Goal: Answer question/provide support

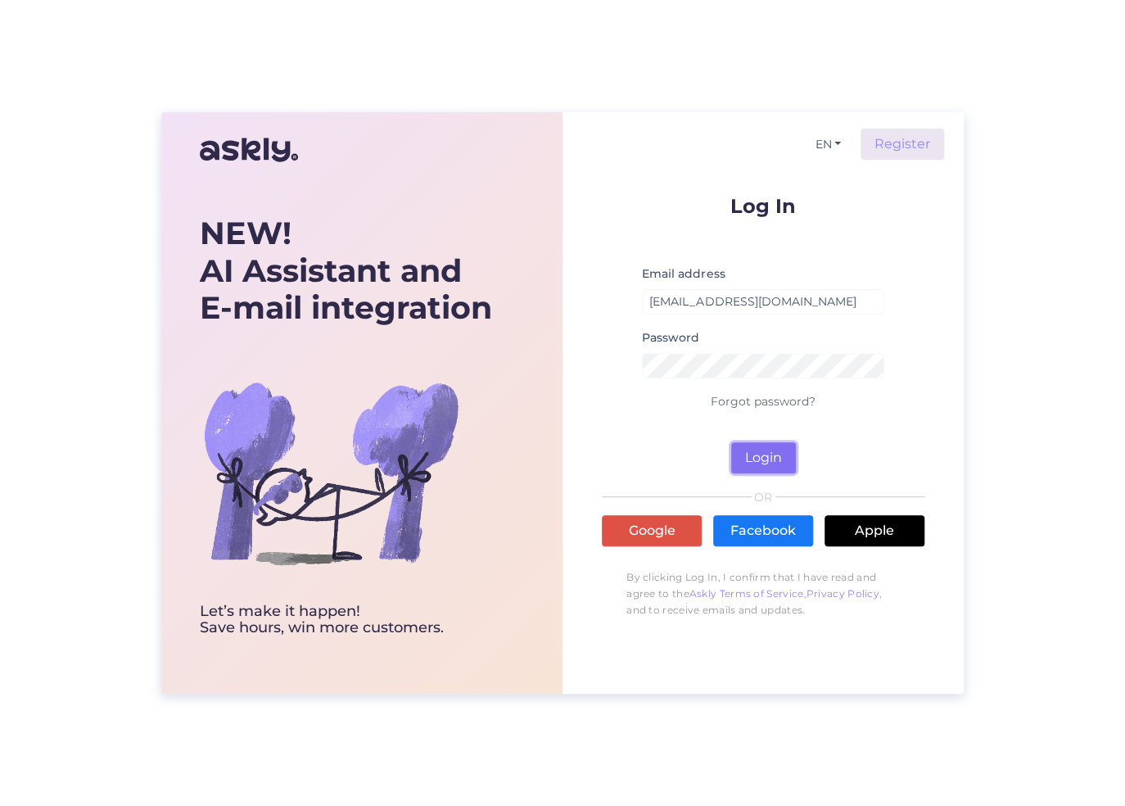
click at [770, 461] on button "Login" at bounding box center [763, 457] width 65 height 31
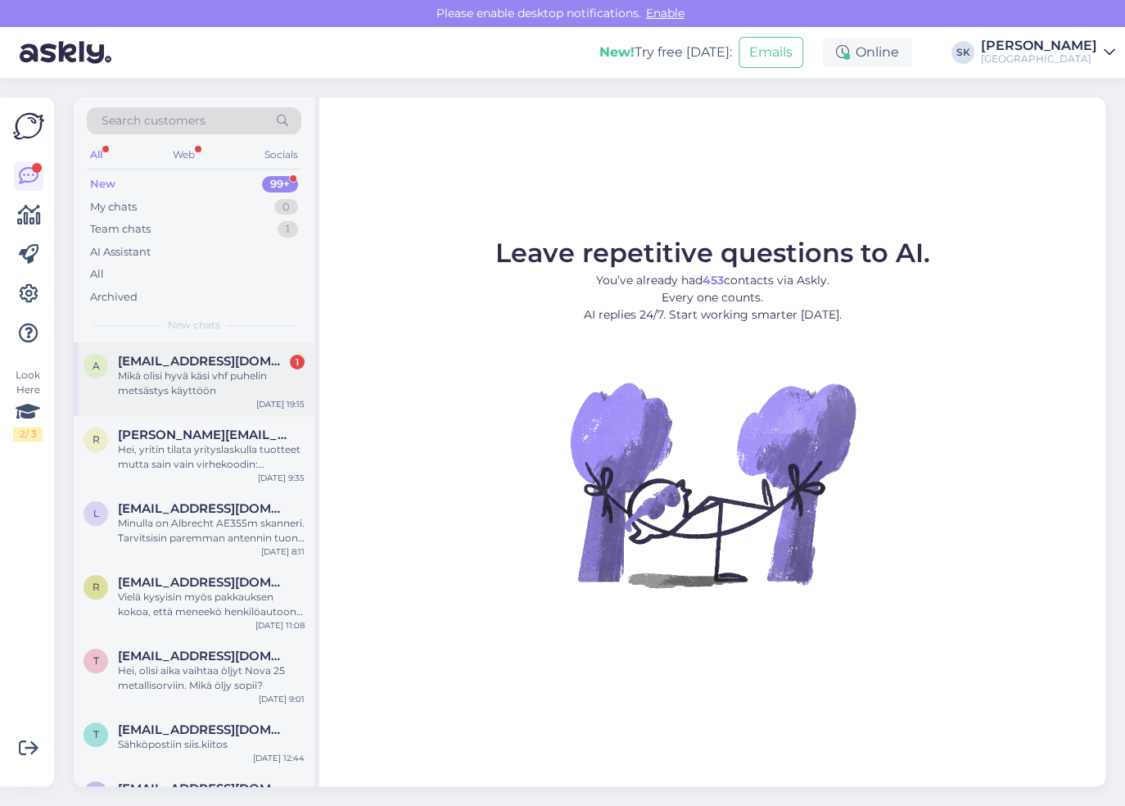
click at [231, 386] on div "Mikä olisi hyvä käsi vhf puhelin metsästys käyttöön" at bounding box center [211, 382] width 187 height 29
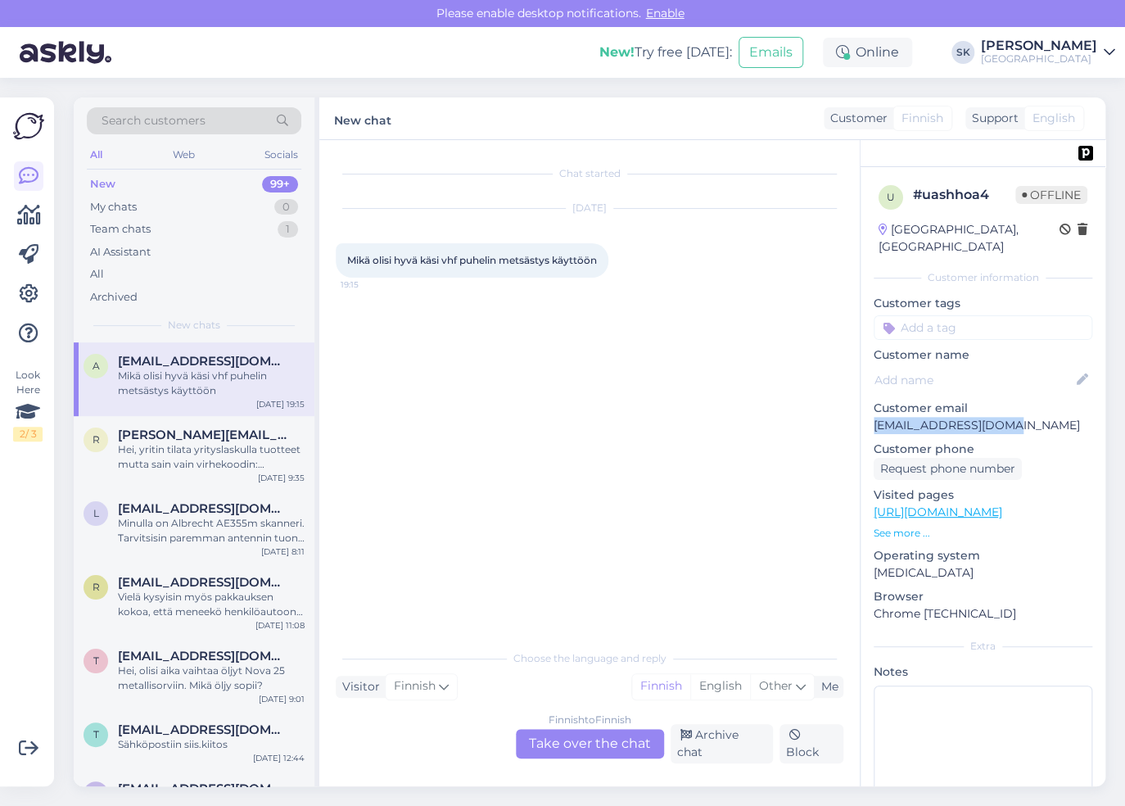
drag, startPoint x: 1005, startPoint y: 408, endPoint x: 876, endPoint y: 413, distance: 129.4
click at [876, 417] on p "[EMAIL_ADDRESS][DOMAIN_NAME]" at bounding box center [983, 425] width 219 height 17
copy p "[EMAIL_ADDRESS][DOMAIN_NAME]"
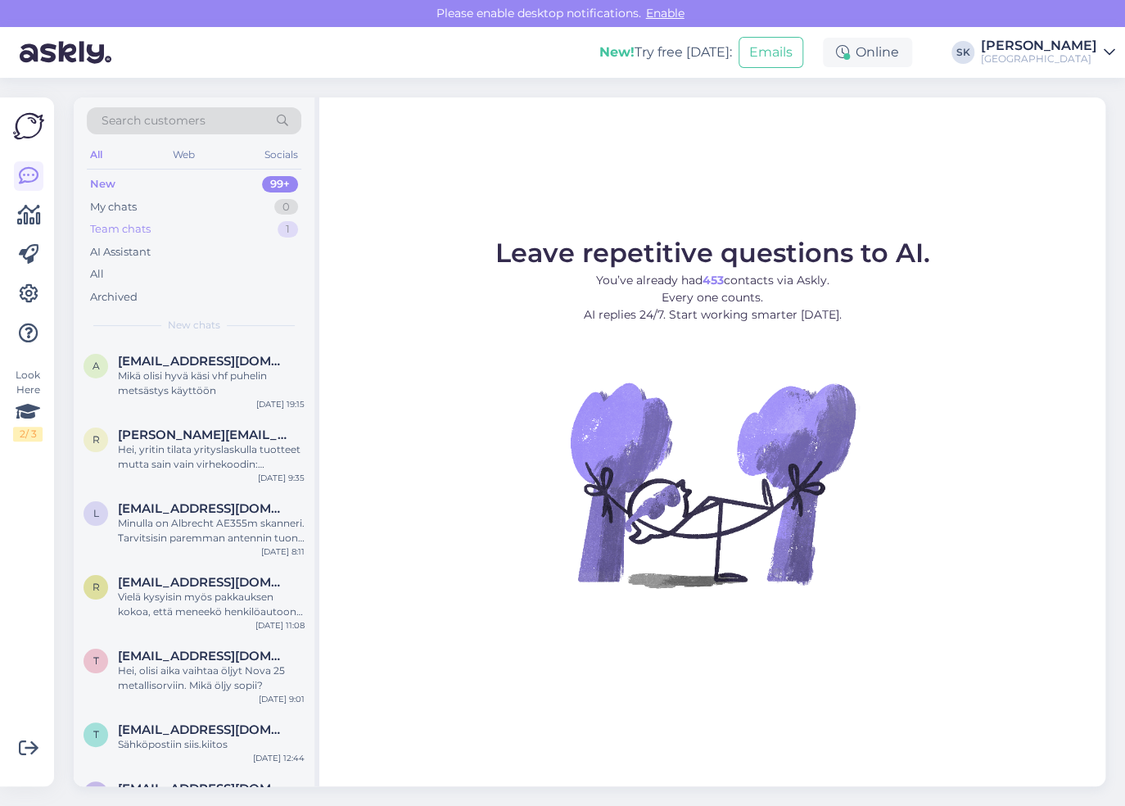
click at [116, 236] on div "Team chats" at bounding box center [120, 229] width 61 height 16
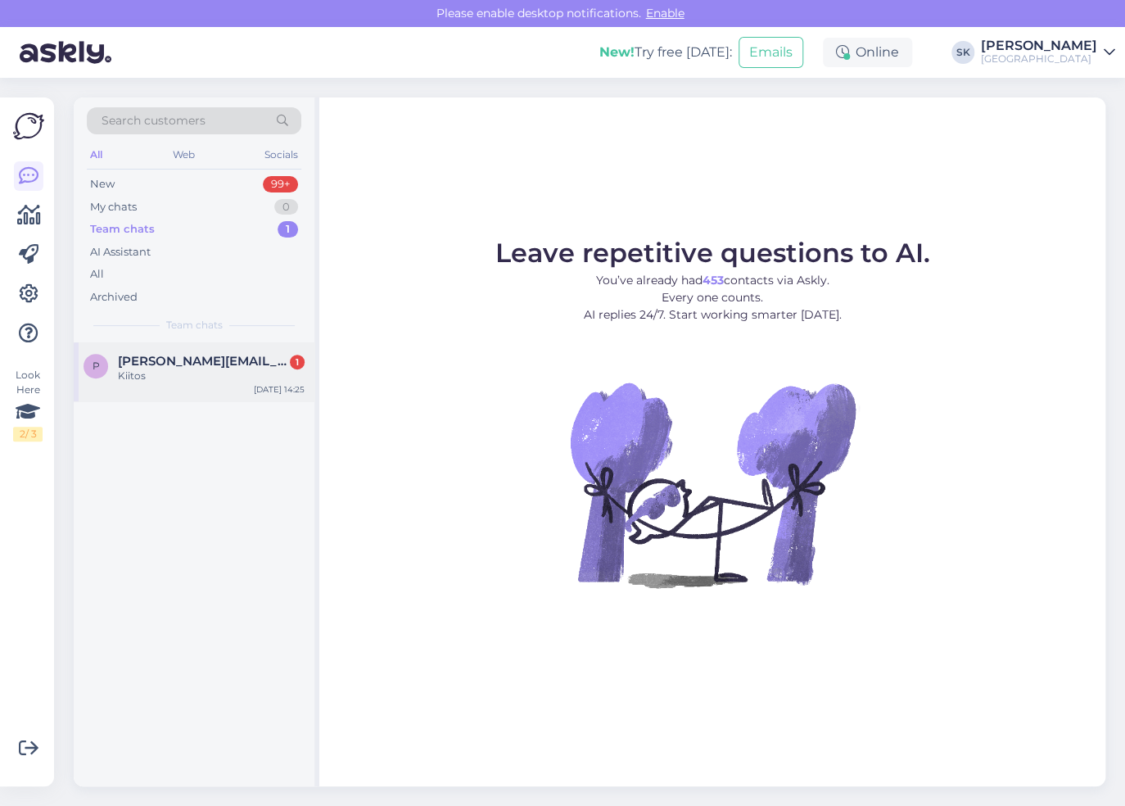
click at [156, 355] on span "[PERSON_NAME][EMAIL_ADDRESS][DOMAIN_NAME]" at bounding box center [203, 361] width 170 height 15
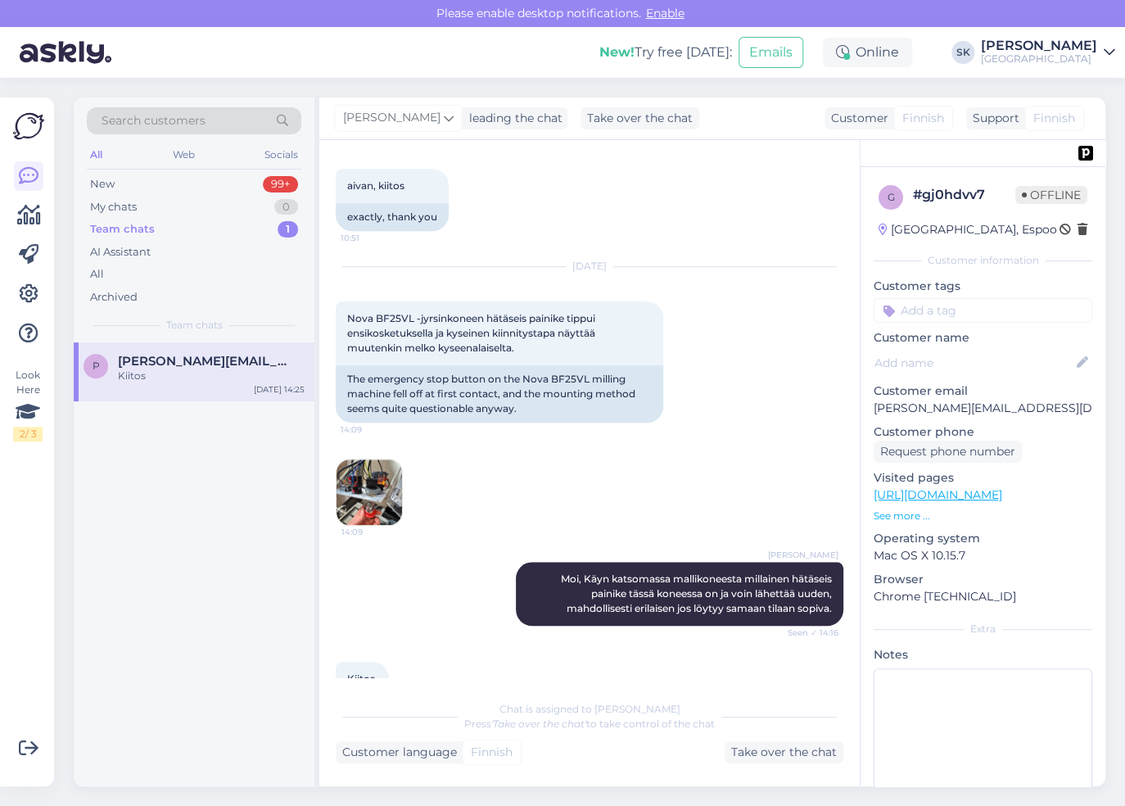
scroll to position [432, 0]
click at [141, 208] on div "My chats 0" at bounding box center [194, 207] width 214 height 23
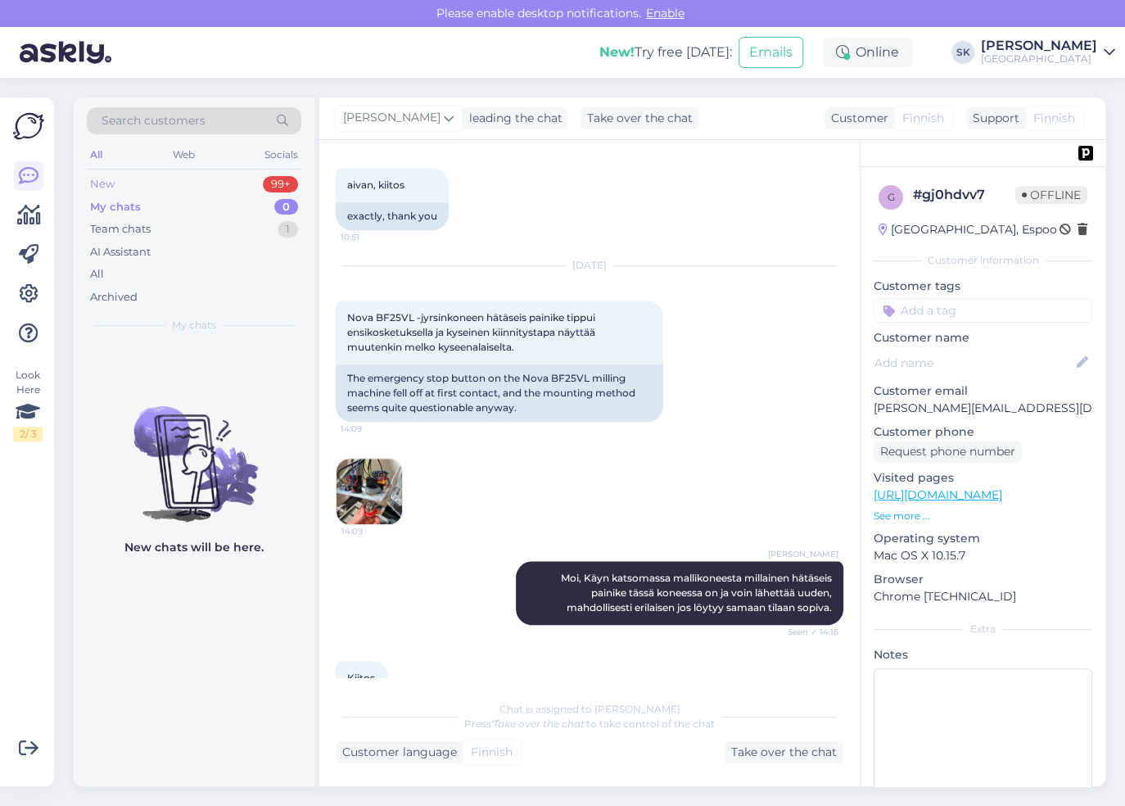
click at [124, 185] on div "New 99+" at bounding box center [194, 184] width 214 height 23
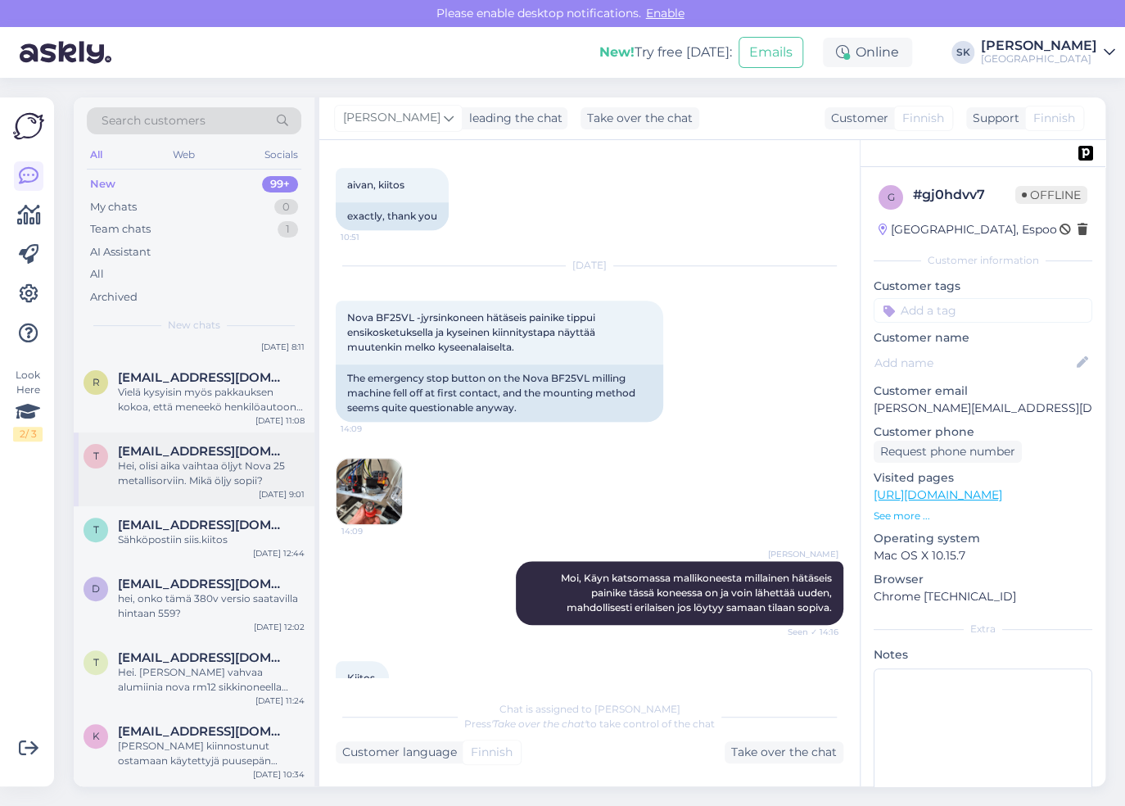
scroll to position [282, 0]
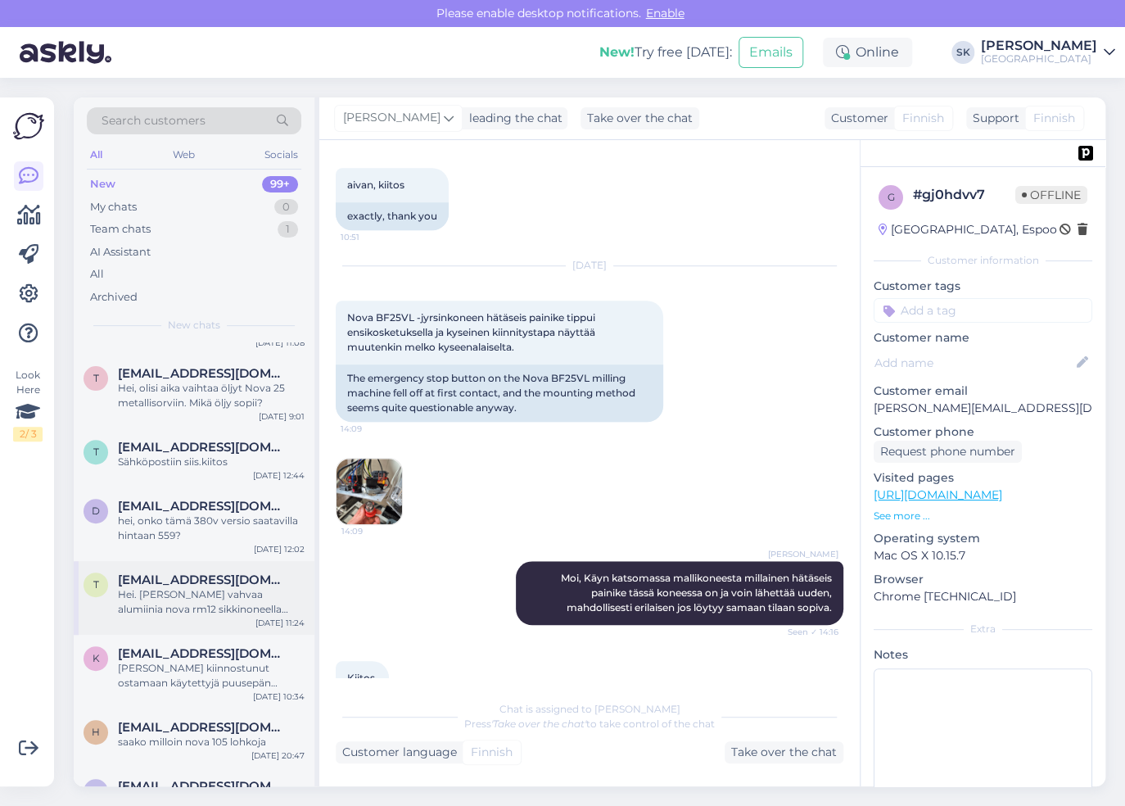
click at [174, 598] on div "Hei. [PERSON_NAME] vahvaa alumiinia nova rm12 sikkinoneella pystyy työstämään?" at bounding box center [211, 601] width 187 height 29
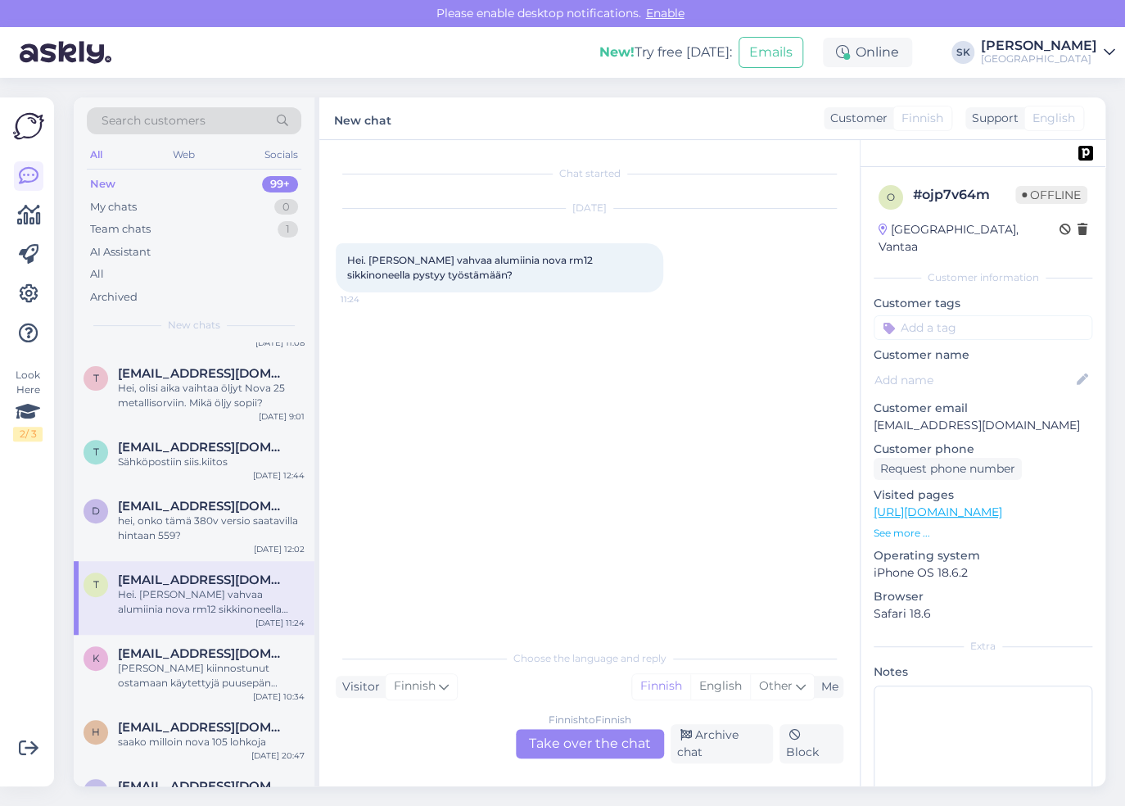
scroll to position [0, 0]
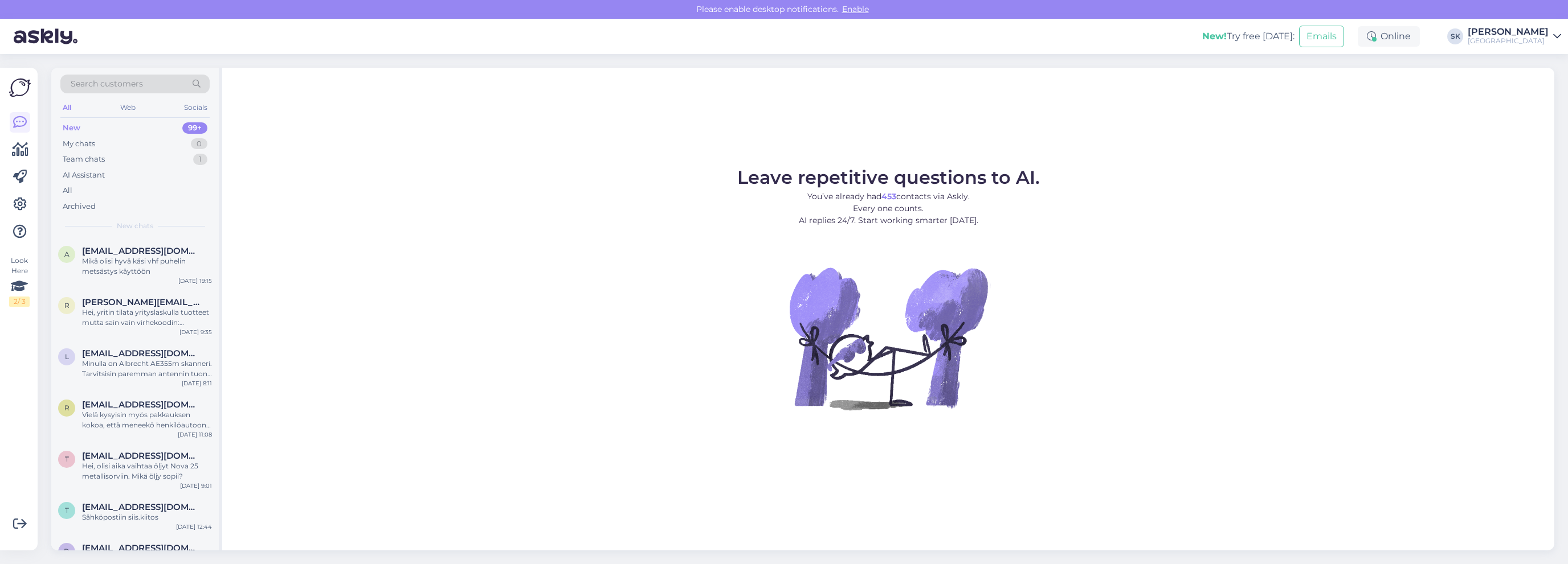
click at [100, 129] on div "New 99+" at bounding box center [135, 128] width 149 height 16
click at [100, 145] on div "My chats 0" at bounding box center [135, 144] width 149 height 16
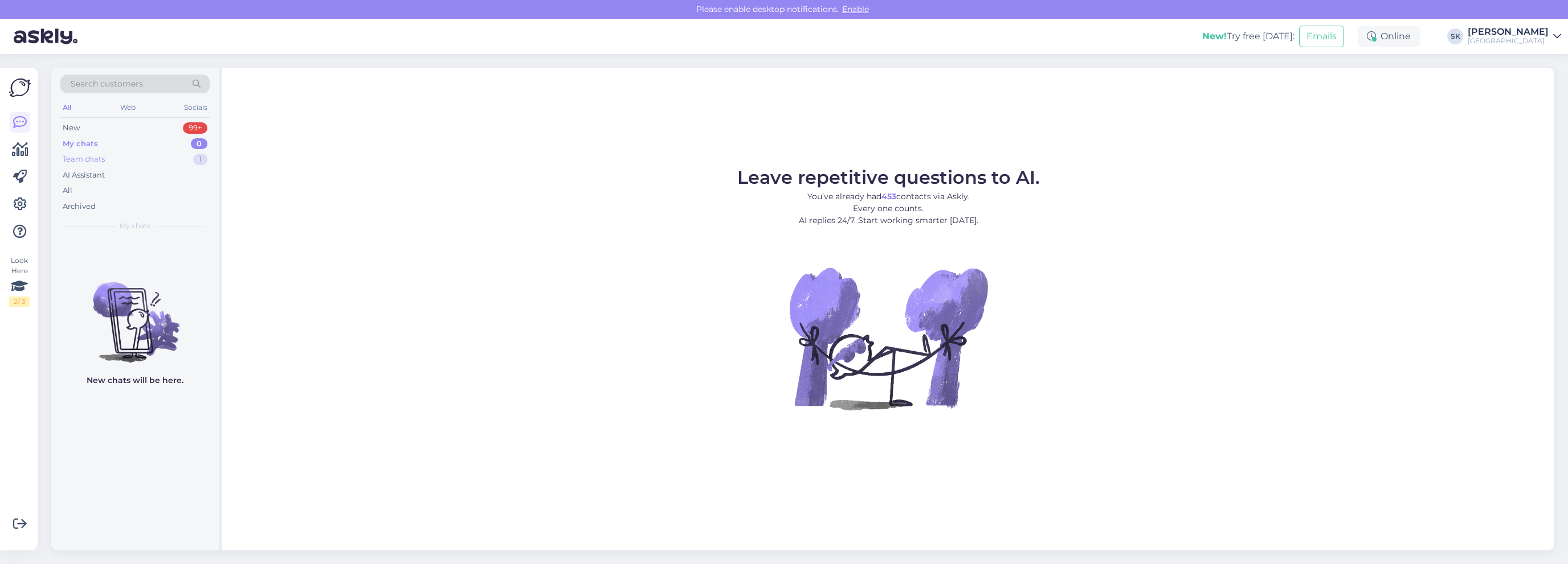
click at [98, 159] on div "Team chats" at bounding box center [84, 159] width 42 height 11
click at [88, 176] on div "AI Assistant" at bounding box center [84, 175] width 42 height 11
click at [81, 186] on div "All" at bounding box center [135, 191] width 149 height 16
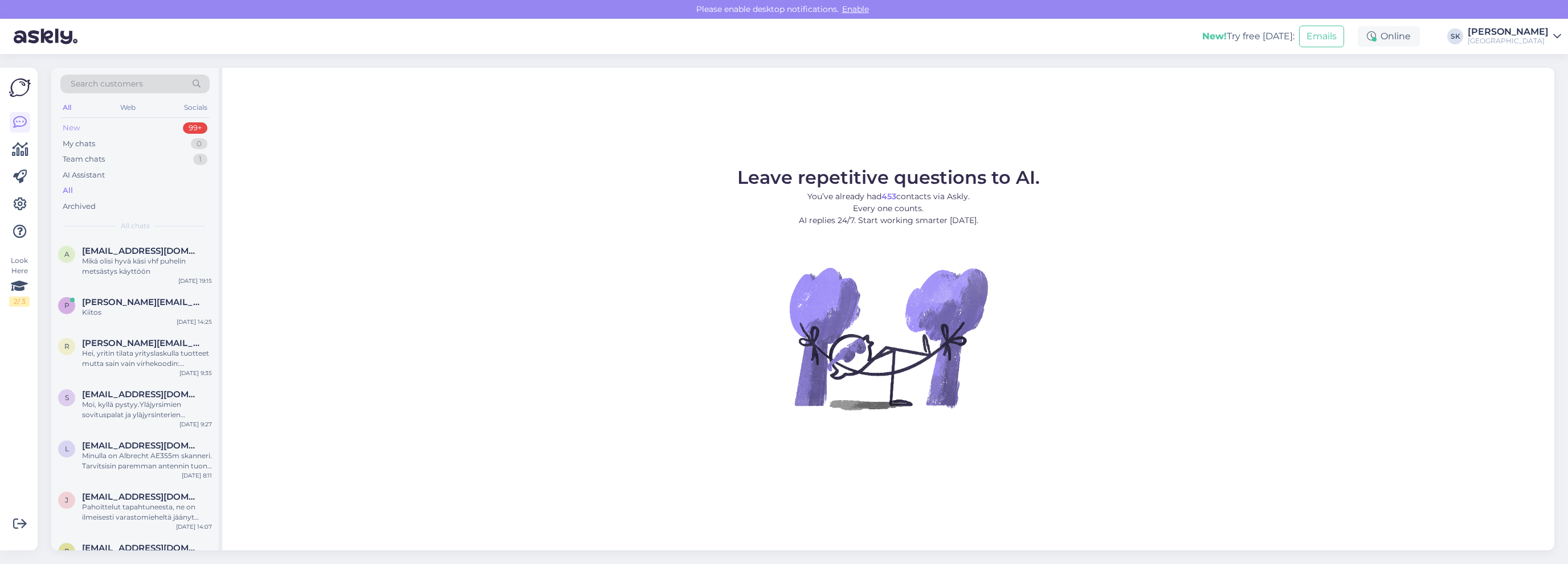
click at [92, 124] on div "New 99+" at bounding box center [135, 128] width 149 height 16
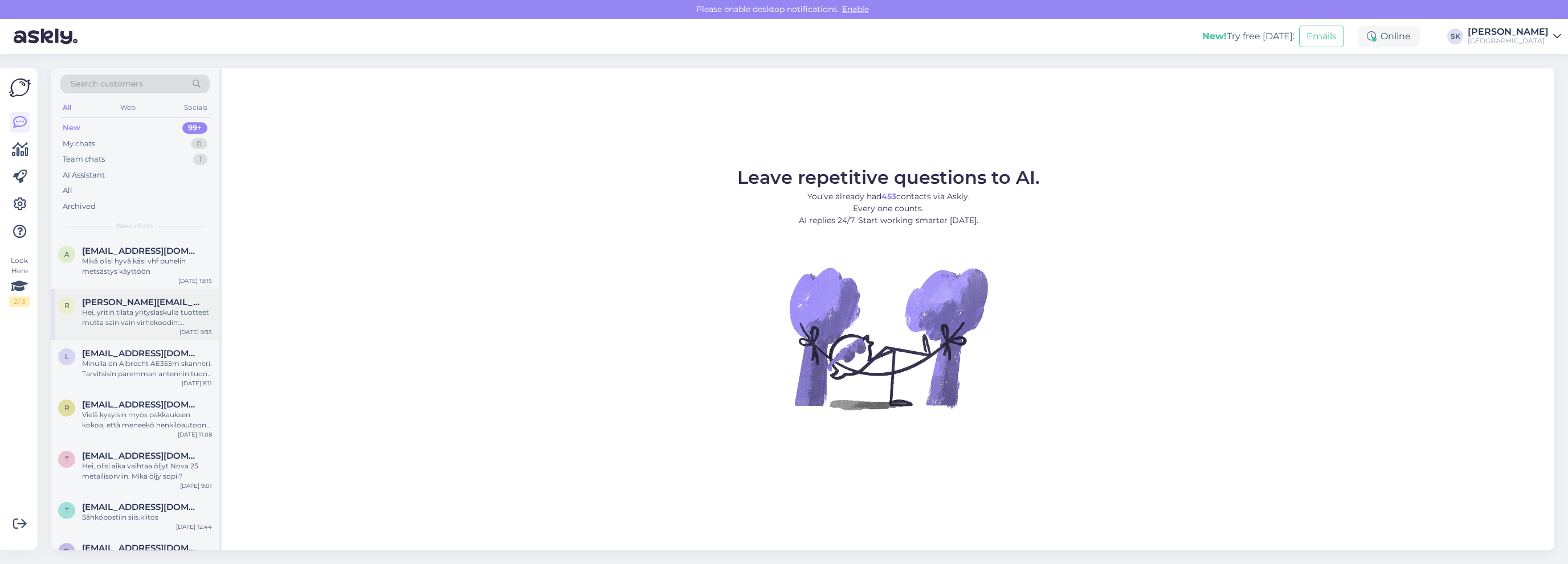
click at [128, 318] on div "Hei, yritin tilata yrityslaskulla tuotteet mutta sain vain virhekoodin: 817e259…" at bounding box center [147, 317] width 130 height 20
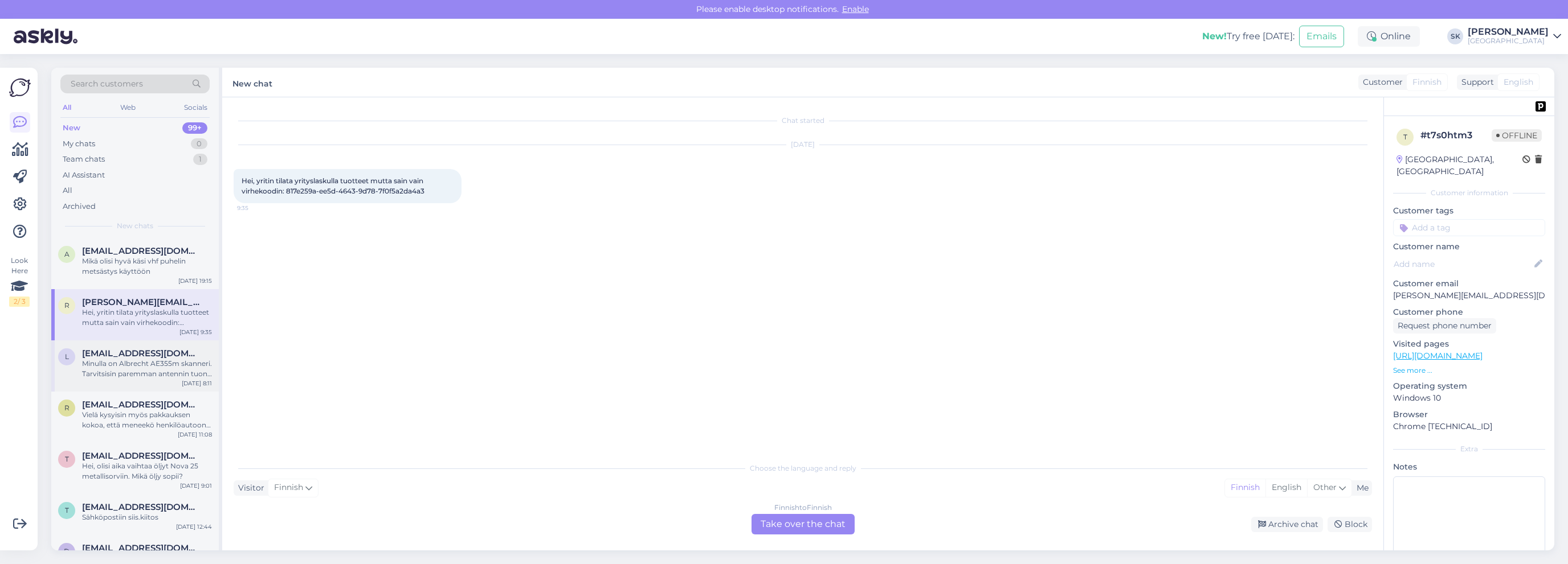
click at [126, 373] on div "Minulla on Albrecht AE355m skanneri. Tarvitsisin paremman antennin tuon telesko…" at bounding box center [147, 369] width 130 height 20
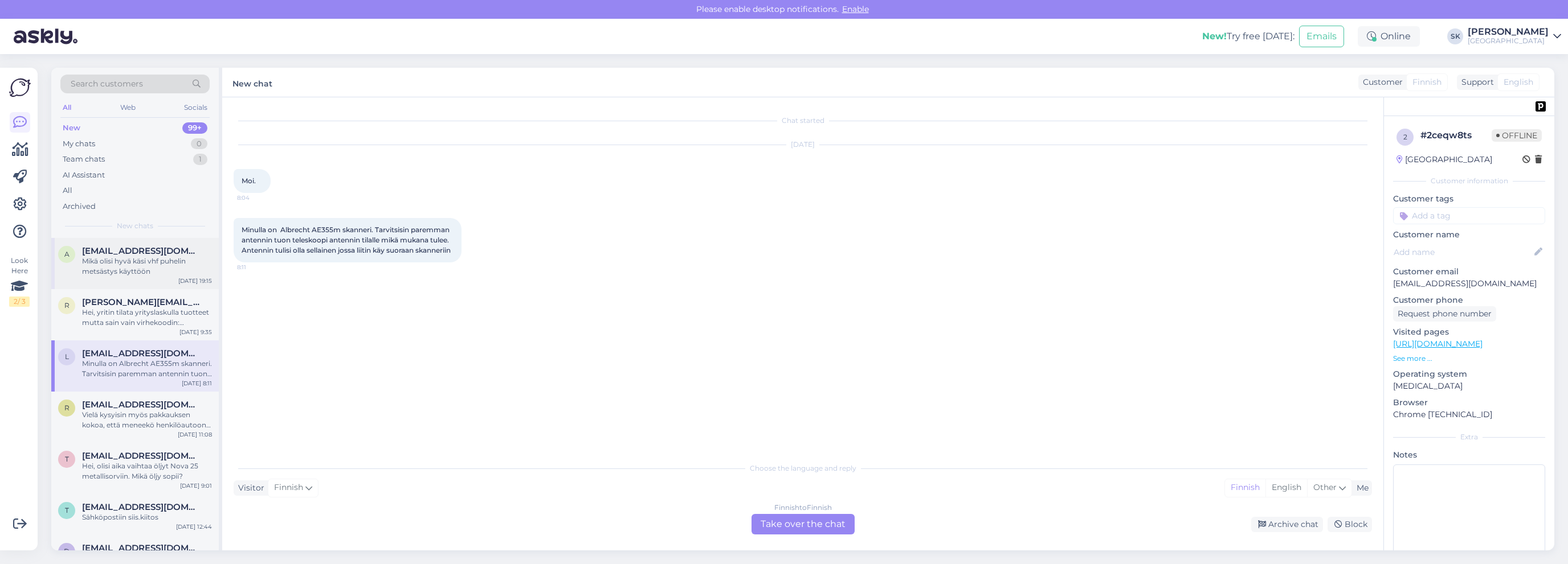
click at [120, 263] on div "Mikä olisi hyvä käsi vhf puhelin metsästys käyttöön" at bounding box center [147, 266] width 130 height 20
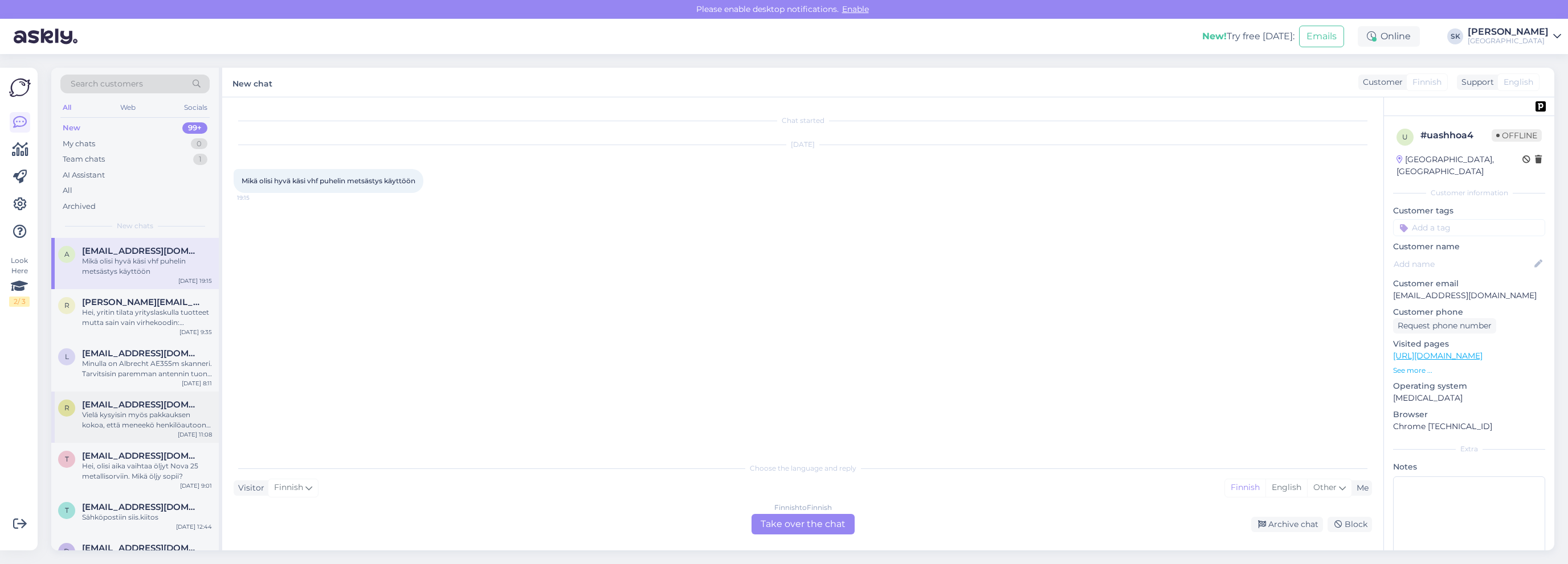
click at [120, 424] on div "Vielä kysyisin myös pakkauksen kokoa, että meneekö henkilöautoon ilman peräkärr…" at bounding box center [147, 419] width 130 height 20
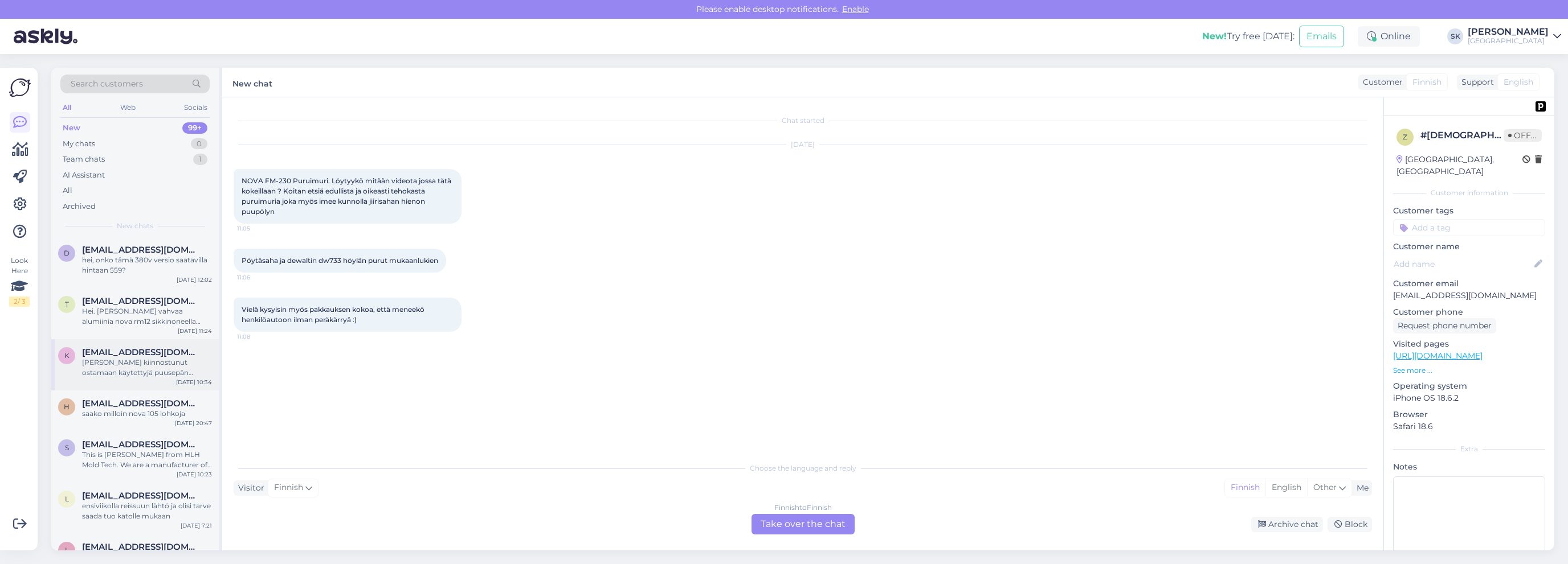
scroll to position [328, 0]
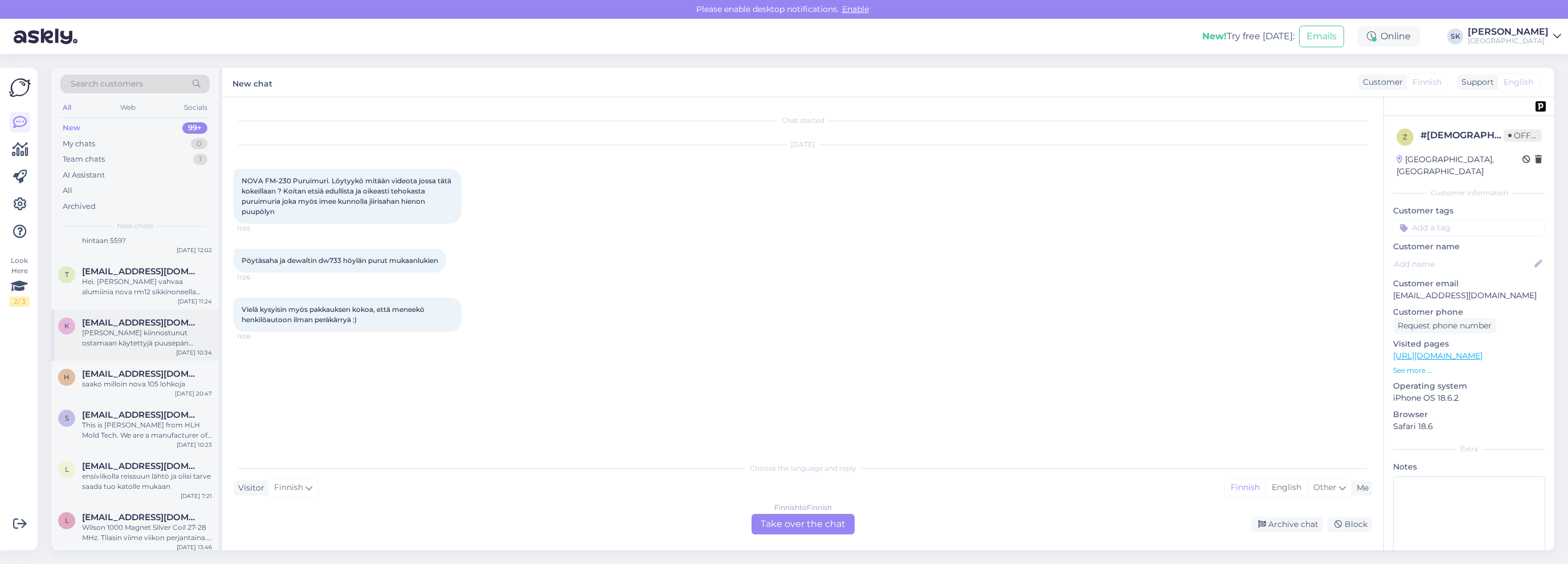
click at [132, 339] on div "[PERSON_NAME] kiinnostunut ostamaan käytettyjä puusepän teollisuus koneita?" at bounding box center [147, 338] width 130 height 20
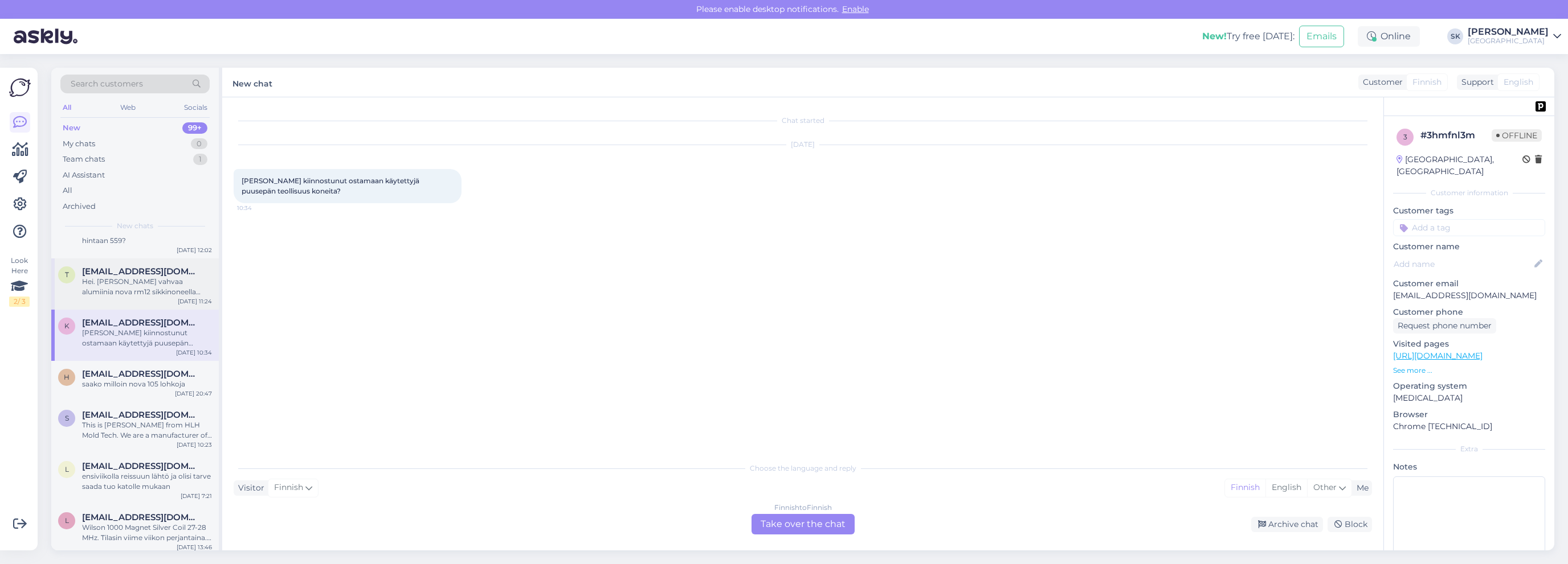
click at [127, 286] on div "Hei. [PERSON_NAME] vahvaa alumiinia nova rm12 sikkinoneella pystyy työstämään?" at bounding box center [147, 287] width 130 height 20
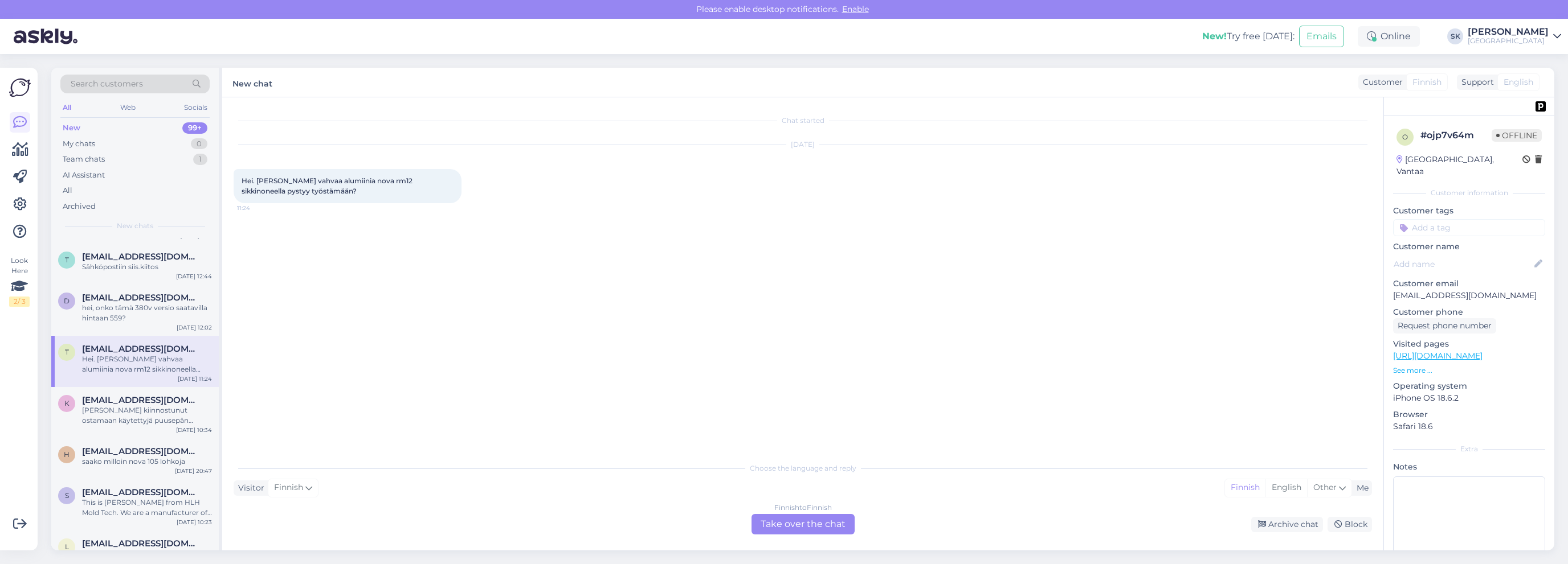
scroll to position [196, 0]
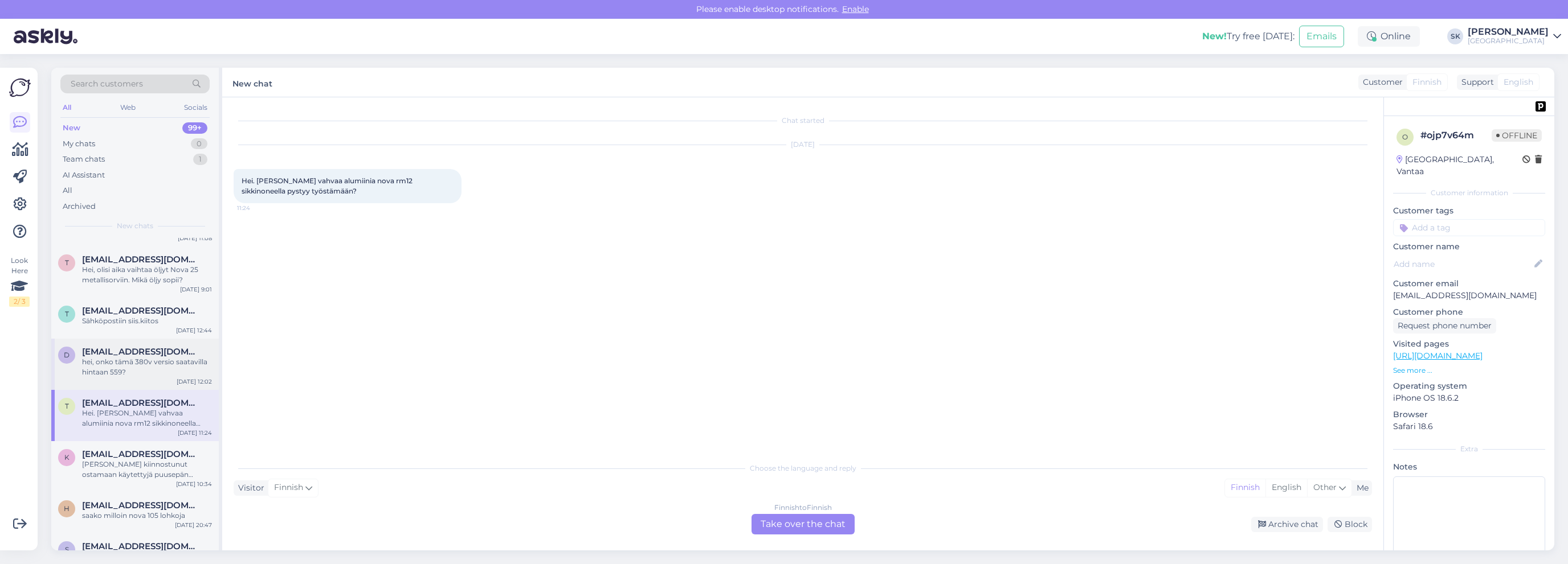
click at [125, 360] on div "hei, onko tämä 380v versio saatavilla hintaan 559?" at bounding box center [147, 366] width 130 height 20
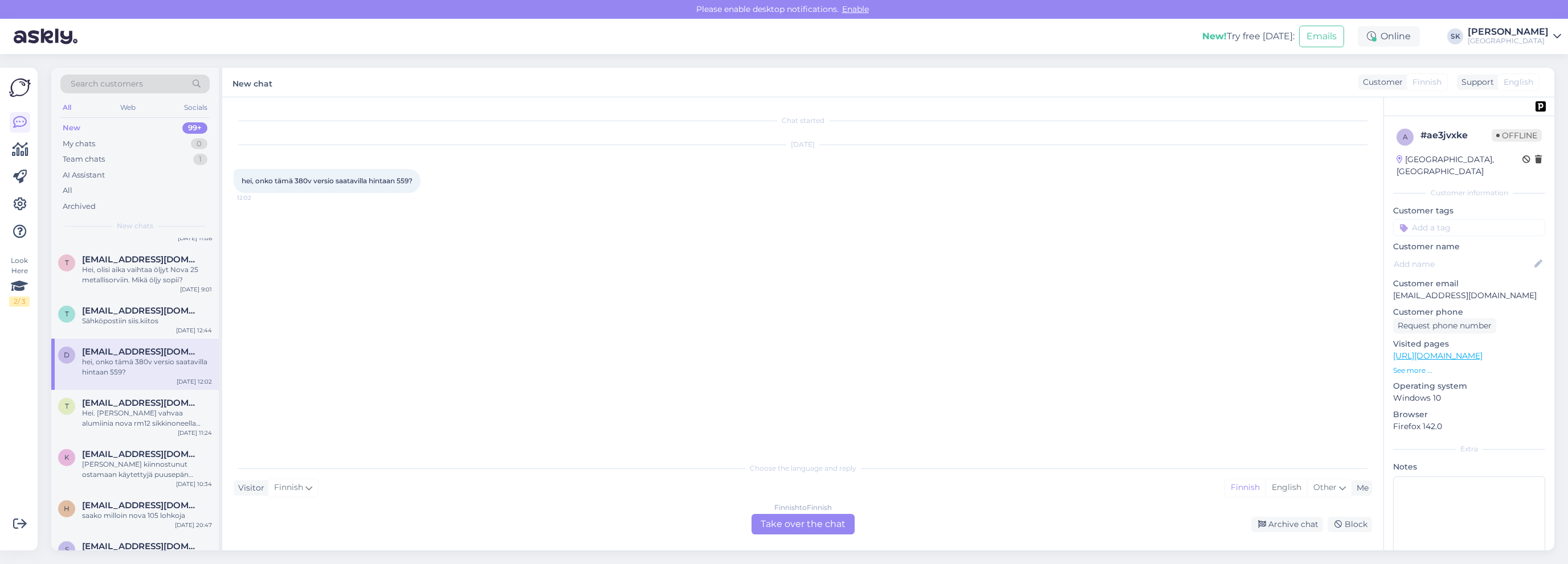
click at [1466, 351] on link "https://koneita.com/fi/" at bounding box center [1438, 355] width 90 height 10
click at [801, 522] on div "Finnish to Finnish Take over the chat" at bounding box center [803, 524] width 103 height 20
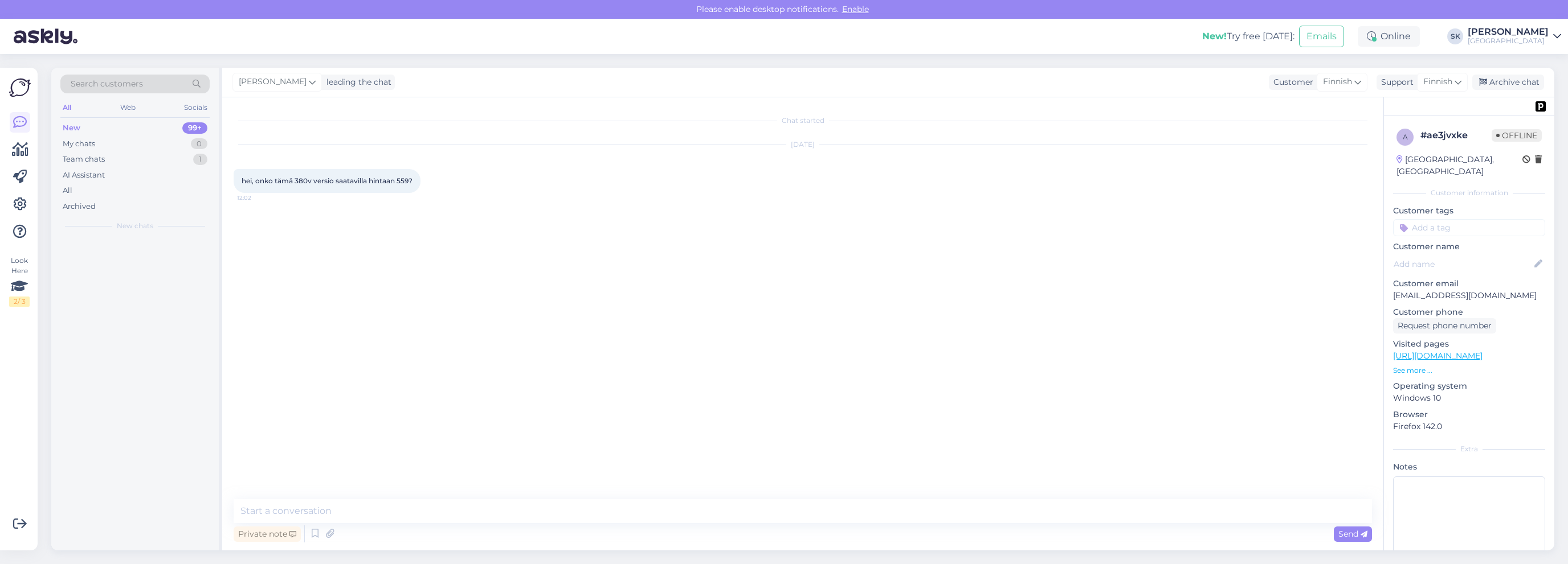
scroll to position [0, 0]
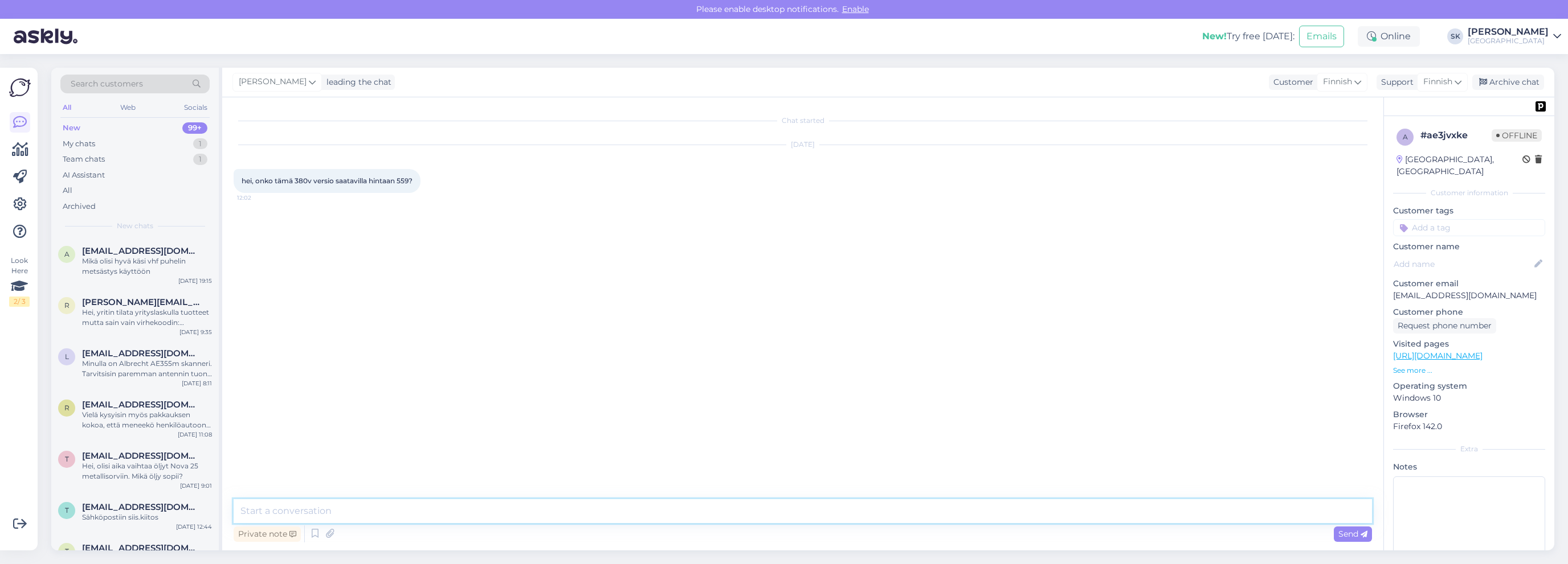
click at [352, 510] on textarea at bounding box center [803, 511] width 1139 height 24
type textarea "Hei, Pahoittelut myöhäisestä vastauksesta. Valitettavasti koskee vain 230V vers…"
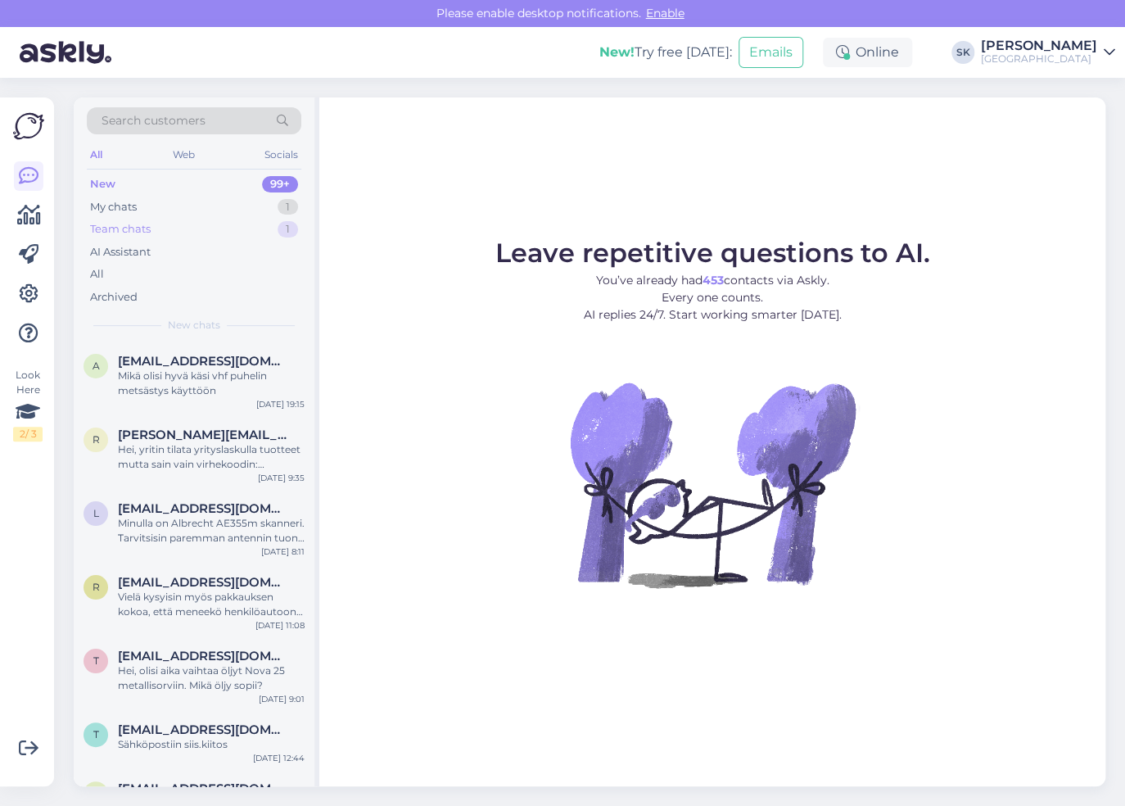
click at [145, 228] on div "Team chats" at bounding box center [120, 229] width 61 height 16
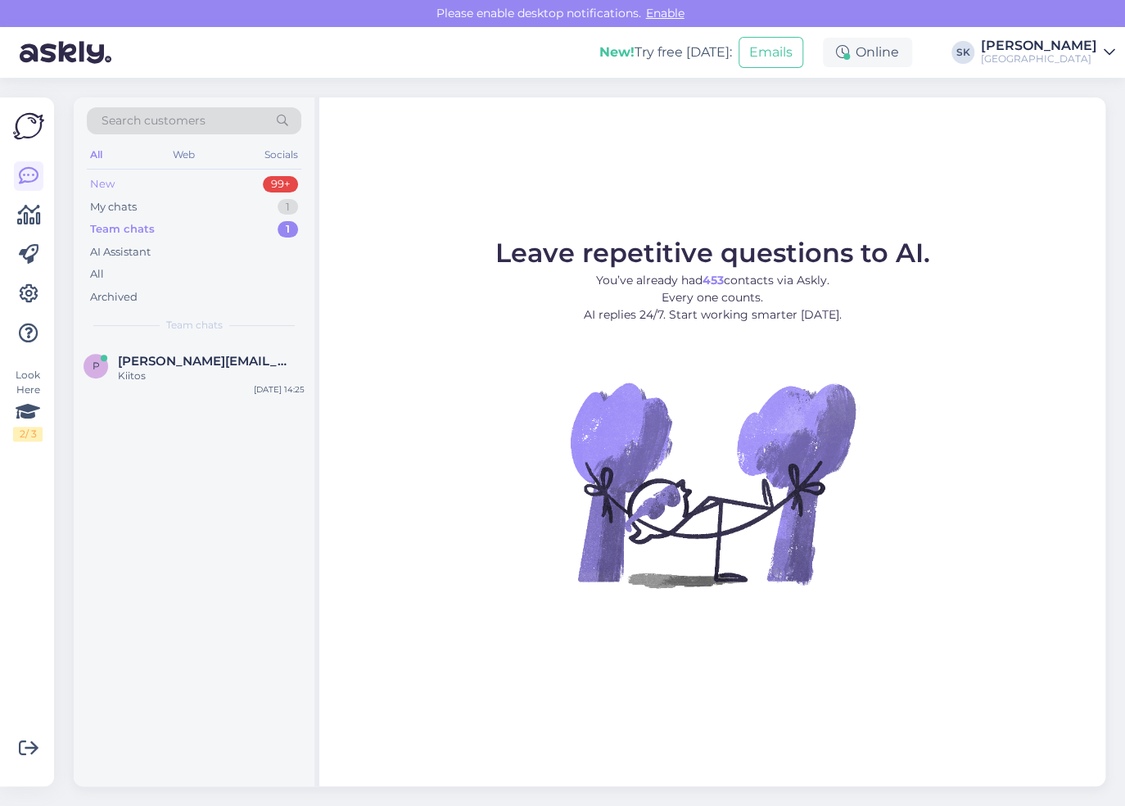
click at [125, 182] on div "New 99+" at bounding box center [194, 184] width 214 height 23
